Goal: Find specific page/section: Find specific page/section

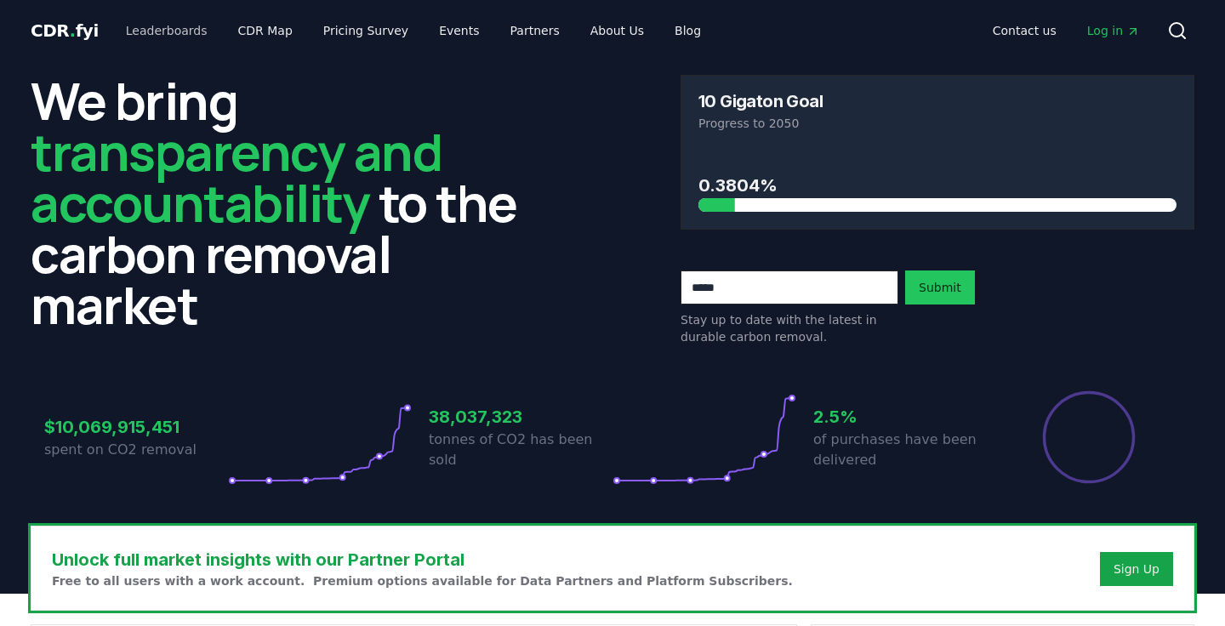
click at [164, 31] on link "Leaderboards" at bounding box center [166, 30] width 109 height 31
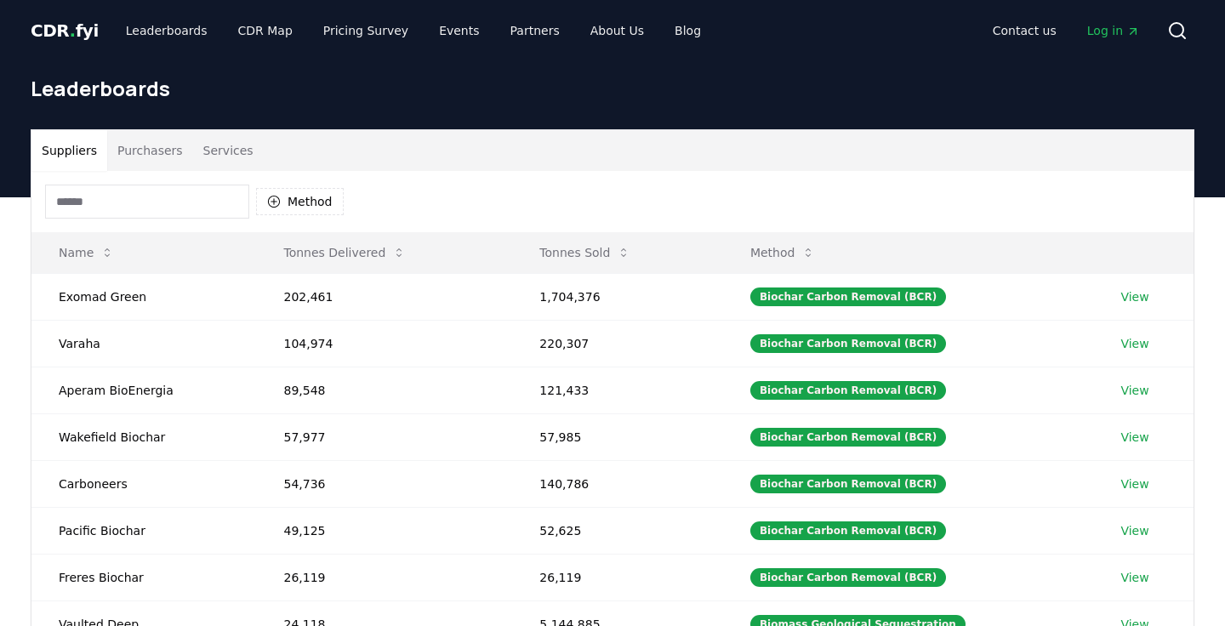
click at [151, 151] on button "Purchasers" at bounding box center [150, 150] width 86 height 41
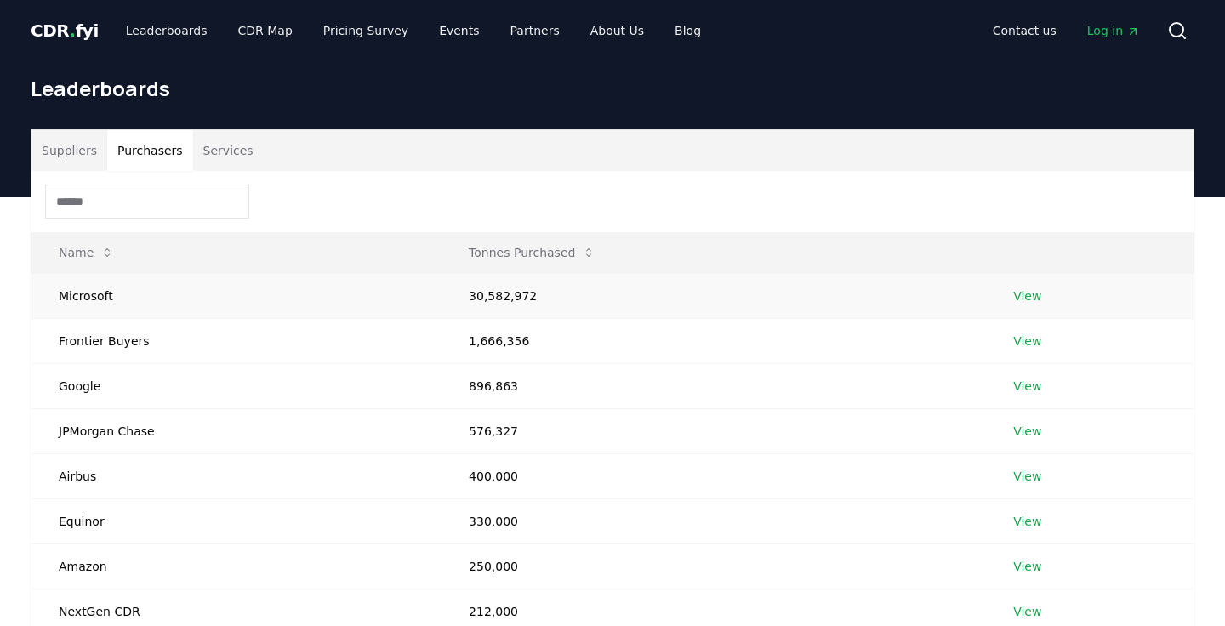
click at [1033, 294] on link "View" at bounding box center [1027, 296] width 28 height 17
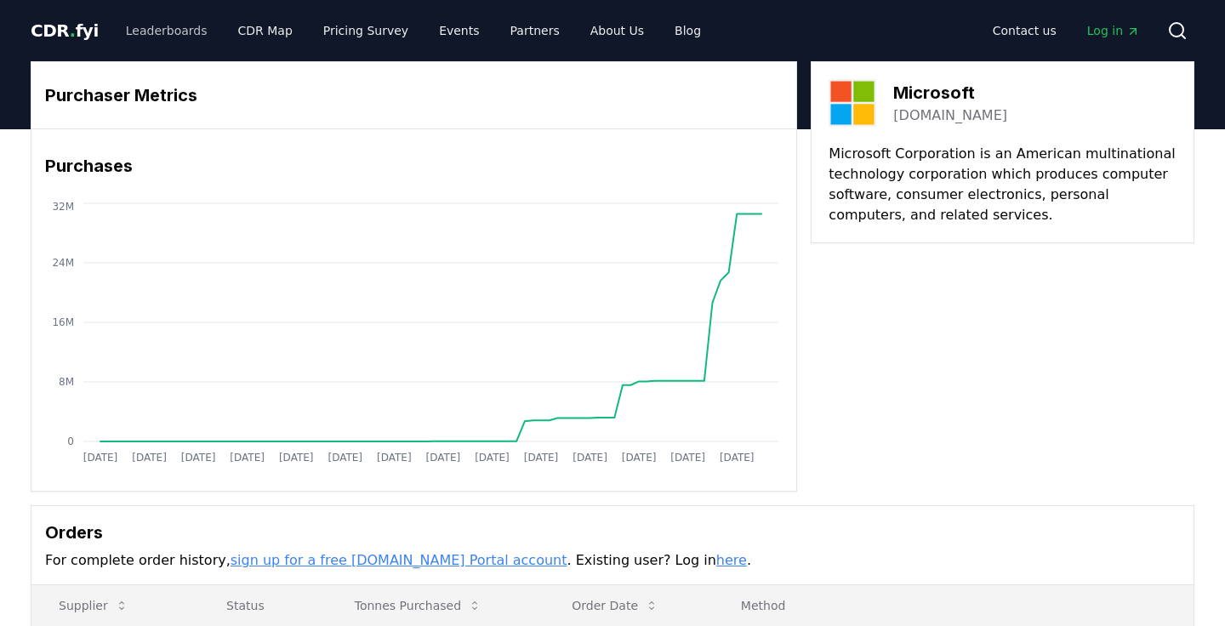
click at [168, 30] on link "Leaderboards" at bounding box center [166, 30] width 109 height 31
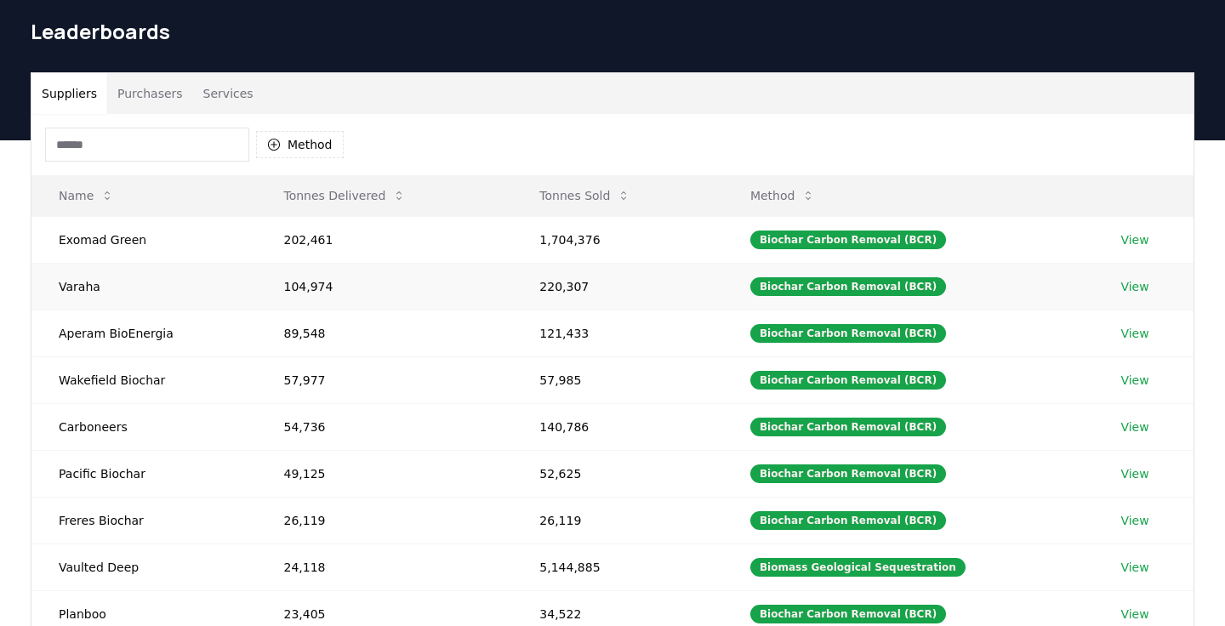
scroll to position [58, 0]
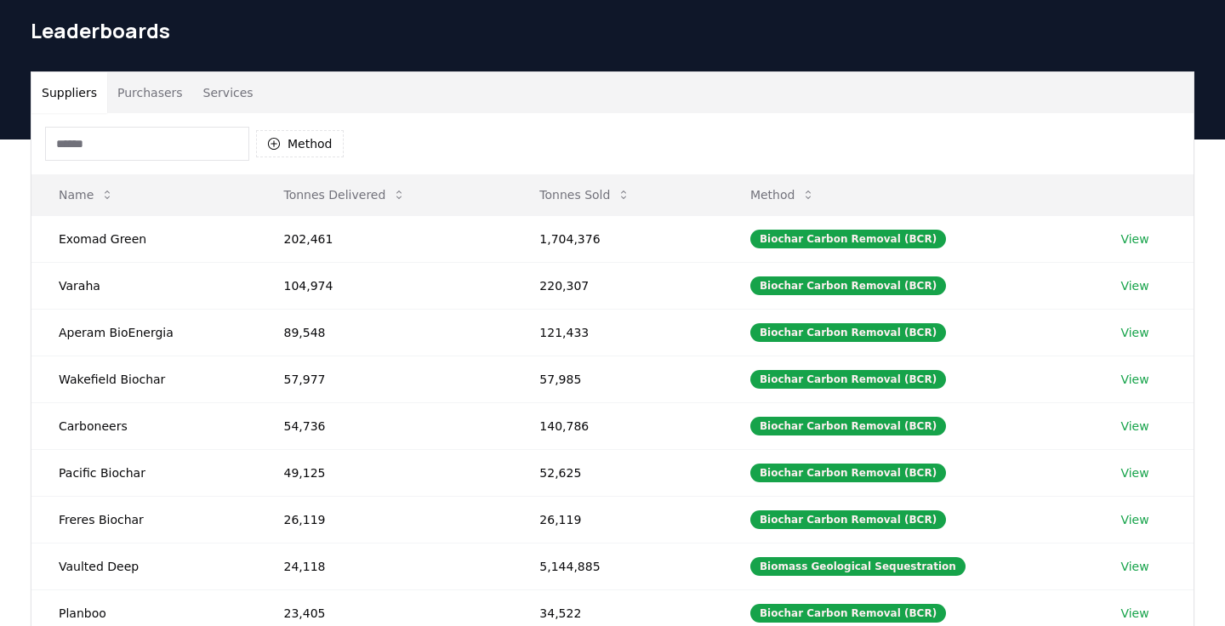
click at [152, 107] on button "Purchasers" at bounding box center [150, 92] width 86 height 41
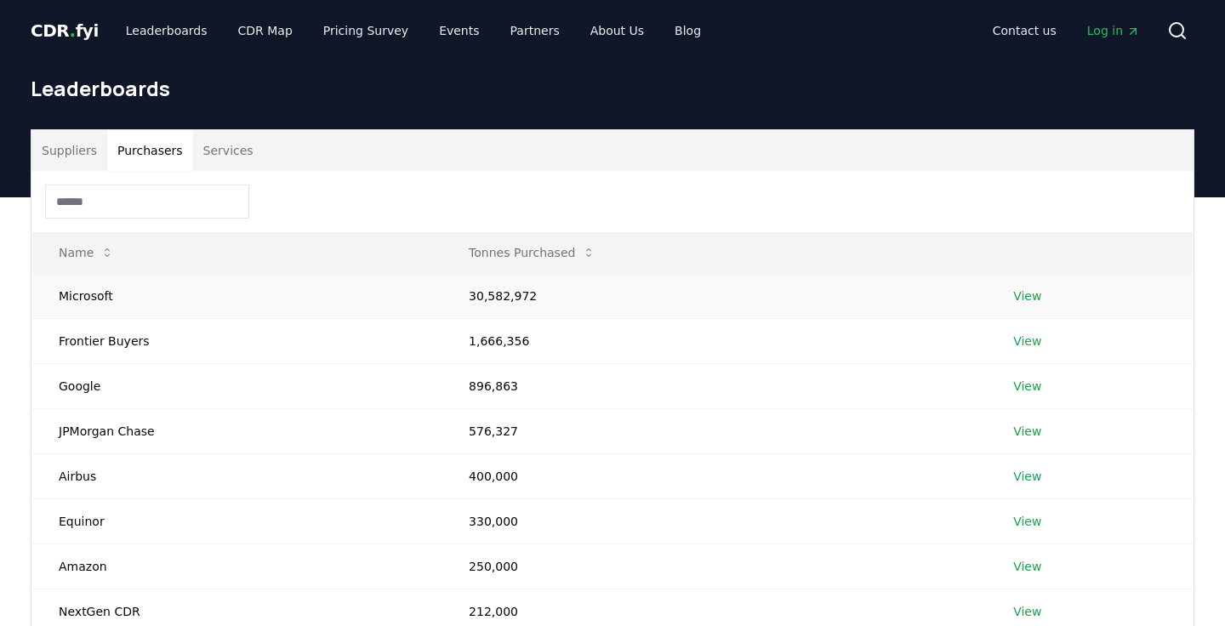
scroll to position [0, 0]
